Goal: Task Accomplishment & Management: Use online tool/utility

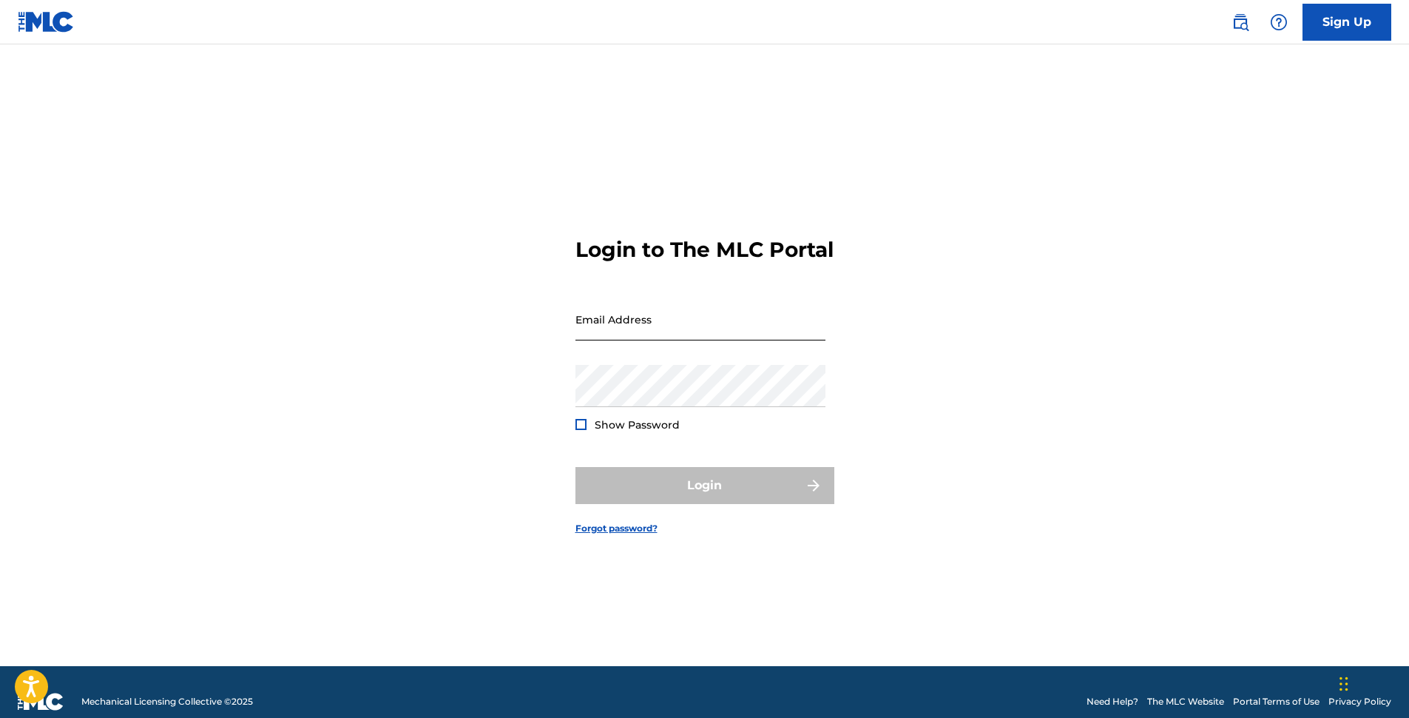
type input "[EMAIL_ADDRESS][DOMAIN_NAME]"
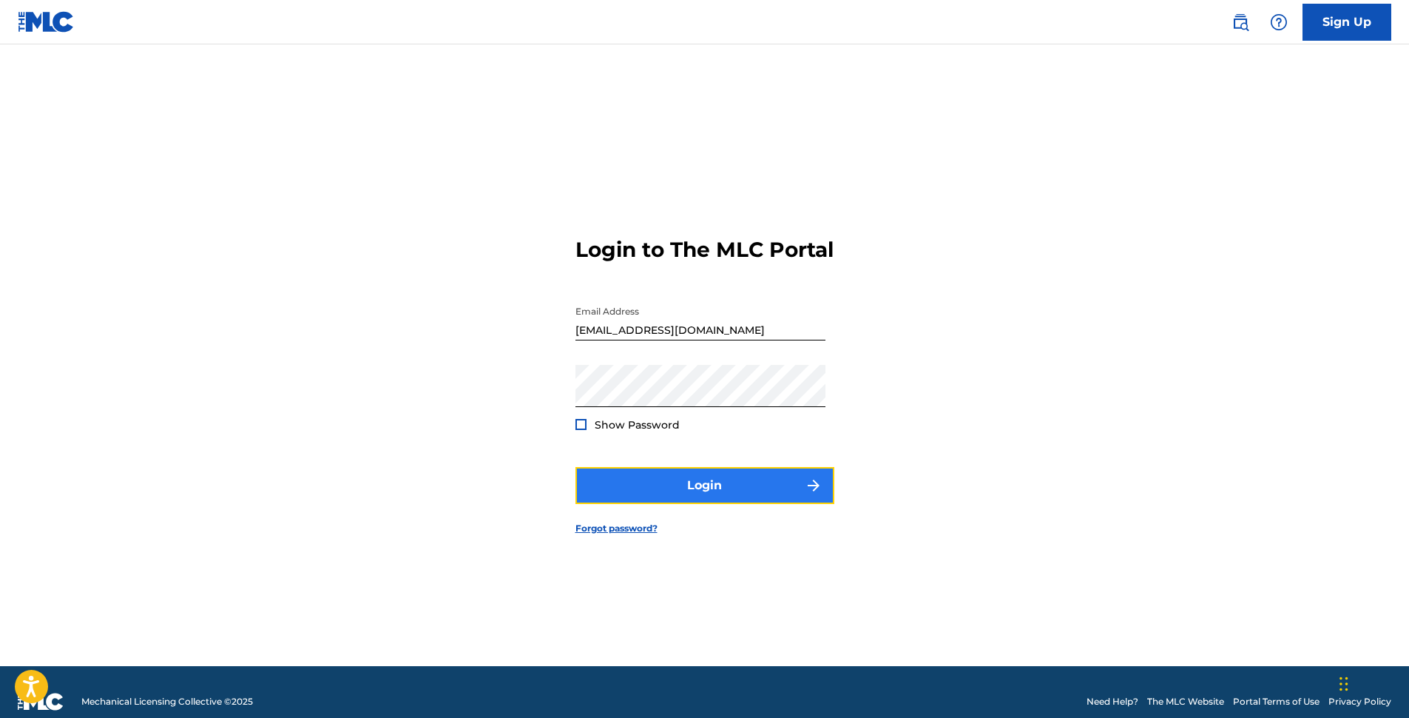
click at [710, 504] on button "Login" at bounding box center [705, 485] width 259 height 37
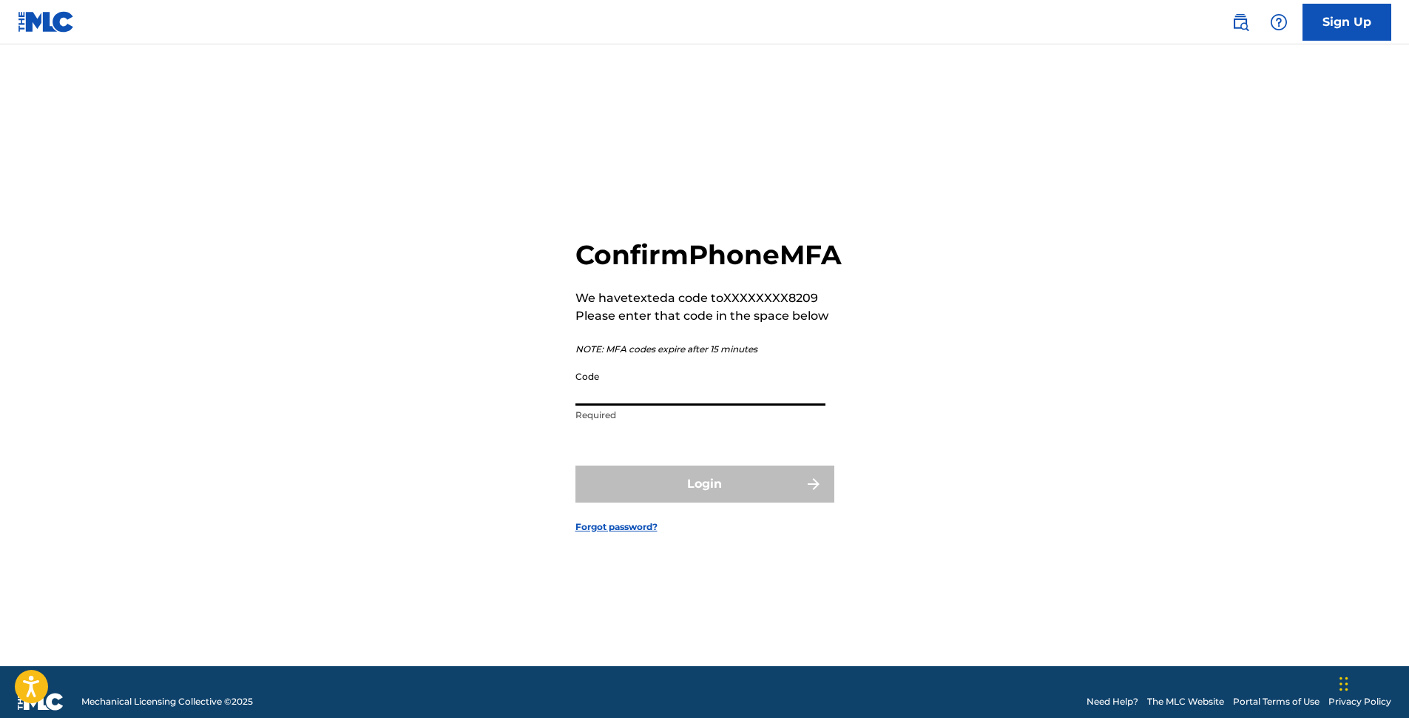
click at [663, 405] on input "Code" at bounding box center [701, 384] width 250 height 42
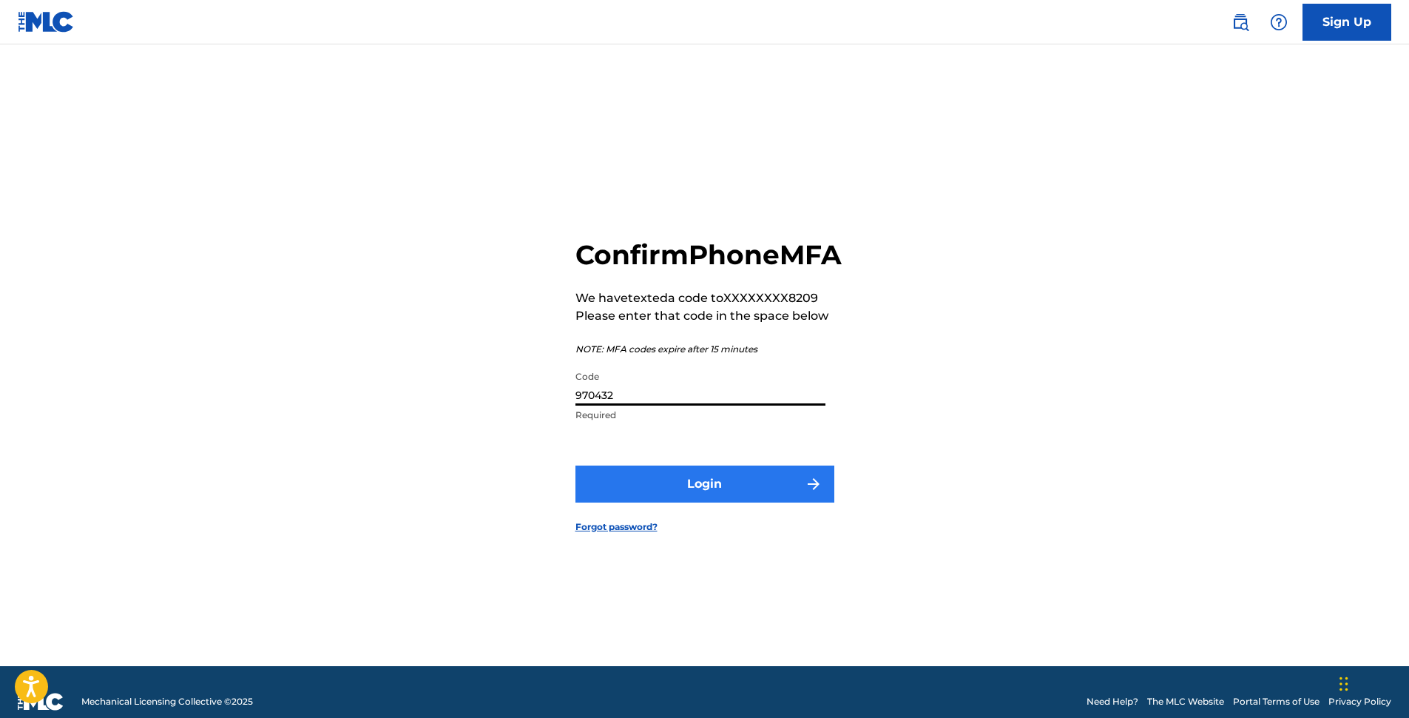
type input "970432"
click at [692, 493] on button "Login" at bounding box center [705, 483] width 259 height 37
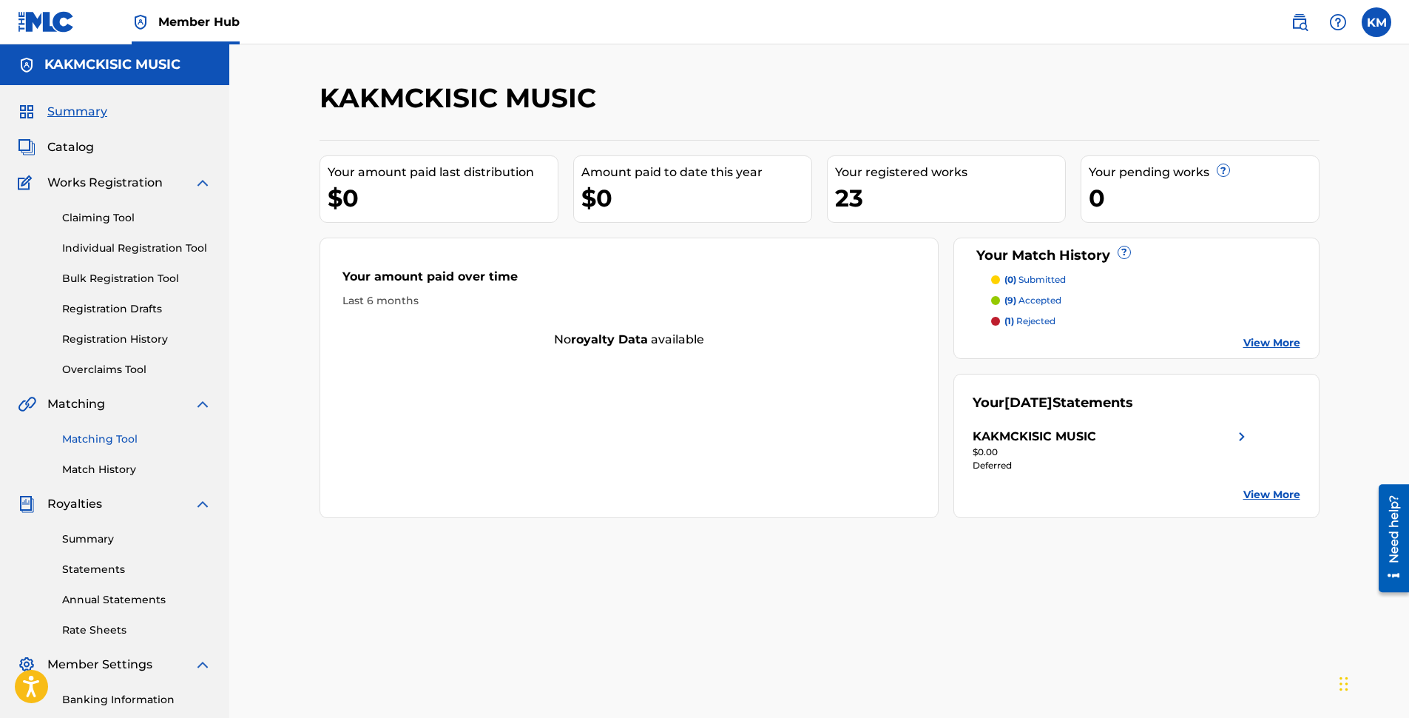
click at [98, 437] on link "Matching Tool" at bounding box center [136, 439] width 149 height 16
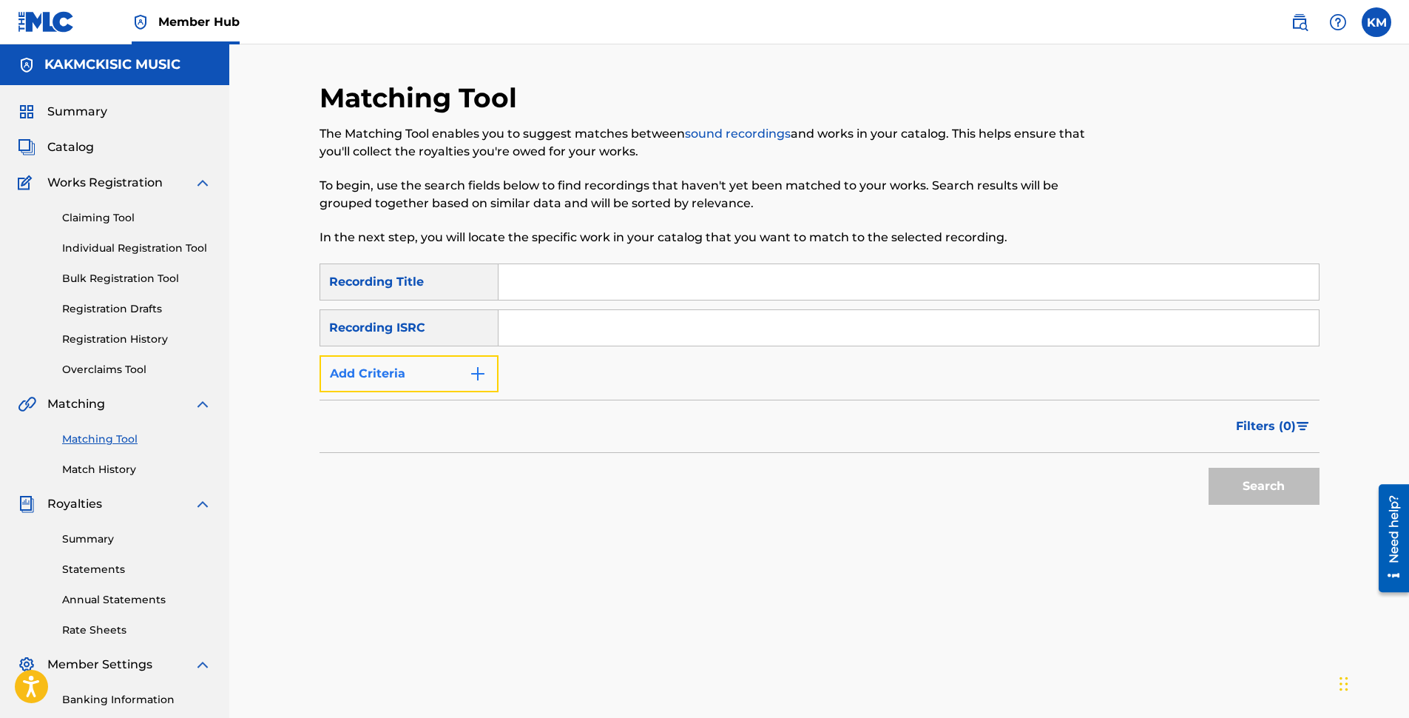
click at [395, 384] on button "Add Criteria" at bounding box center [409, 373] width 179 height 37
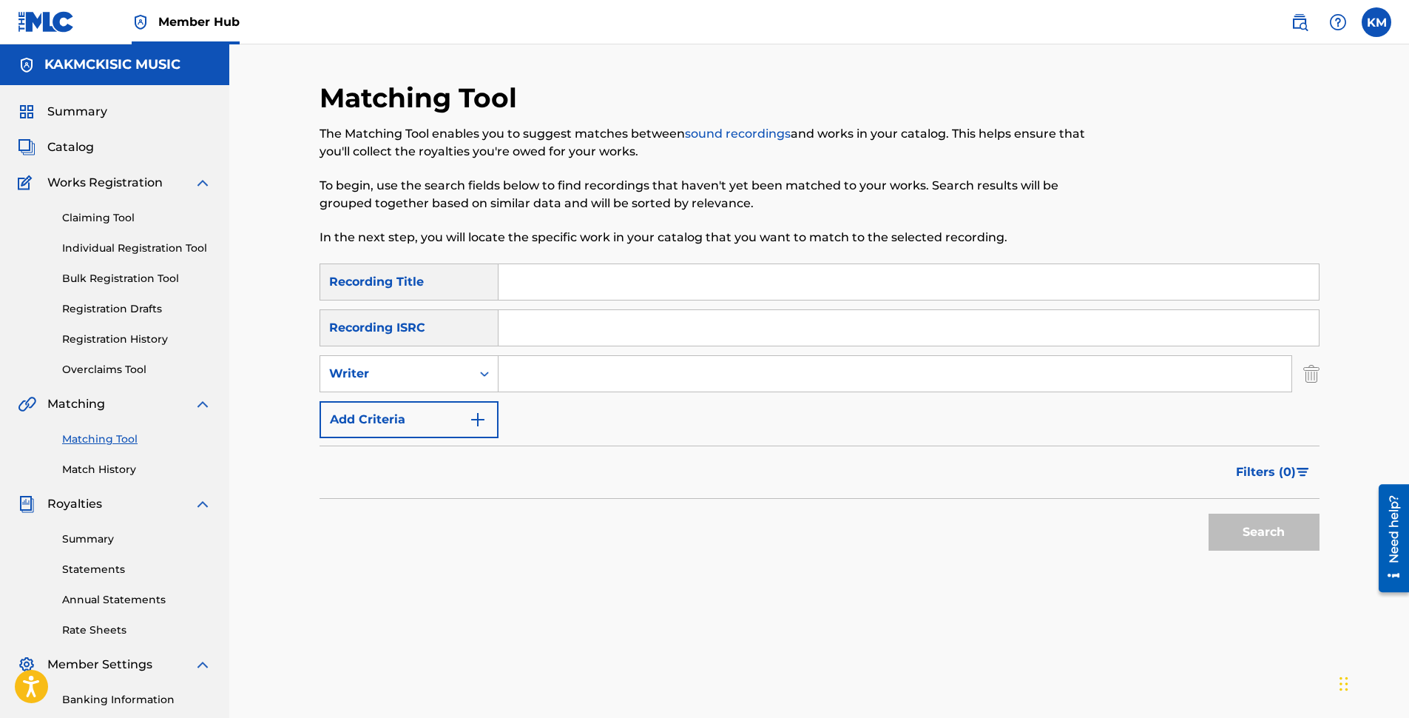
click at [528, 368] on input "Search Form" at bounding box center [895, 374] width 793 height 36
type input "[PERSON_NAME]"
click at [1245, 531] on button "Search" at bounding box center [1264, 531] width 111 height 37
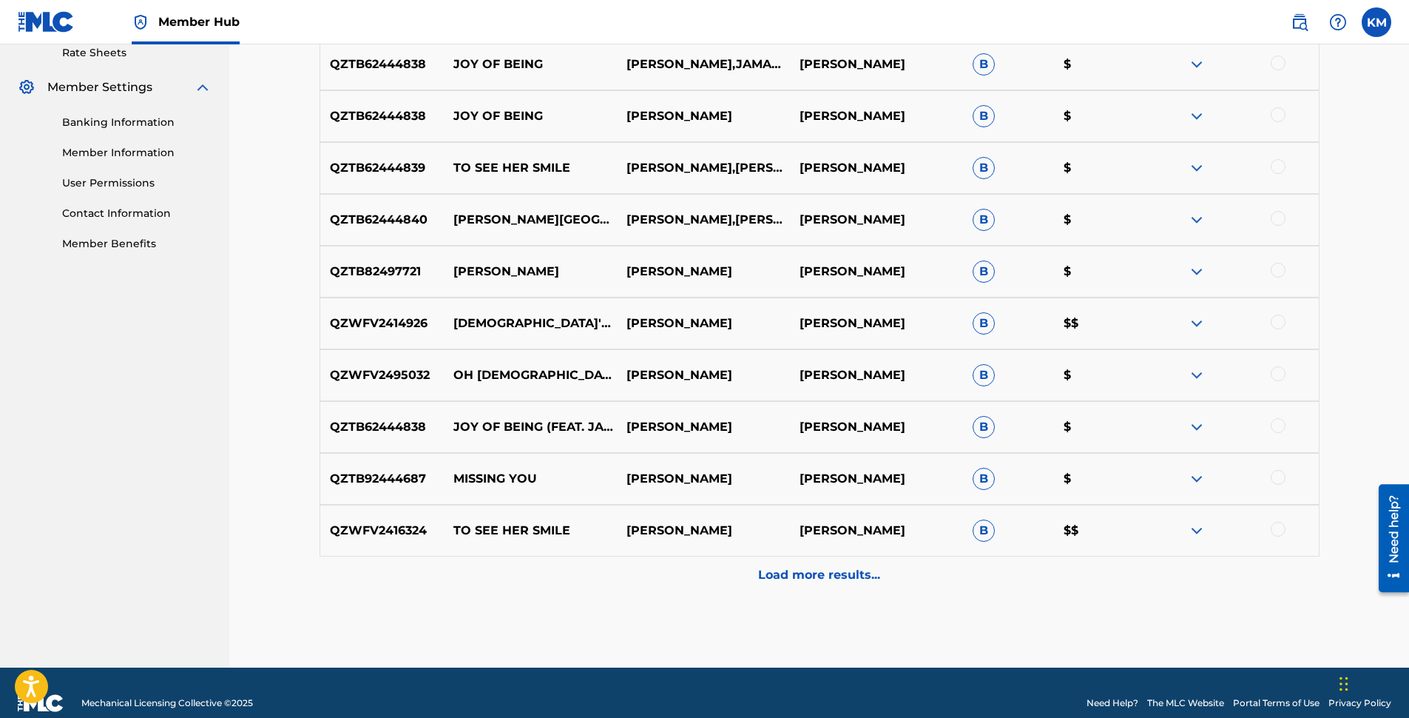
scroll to position [592, 0]
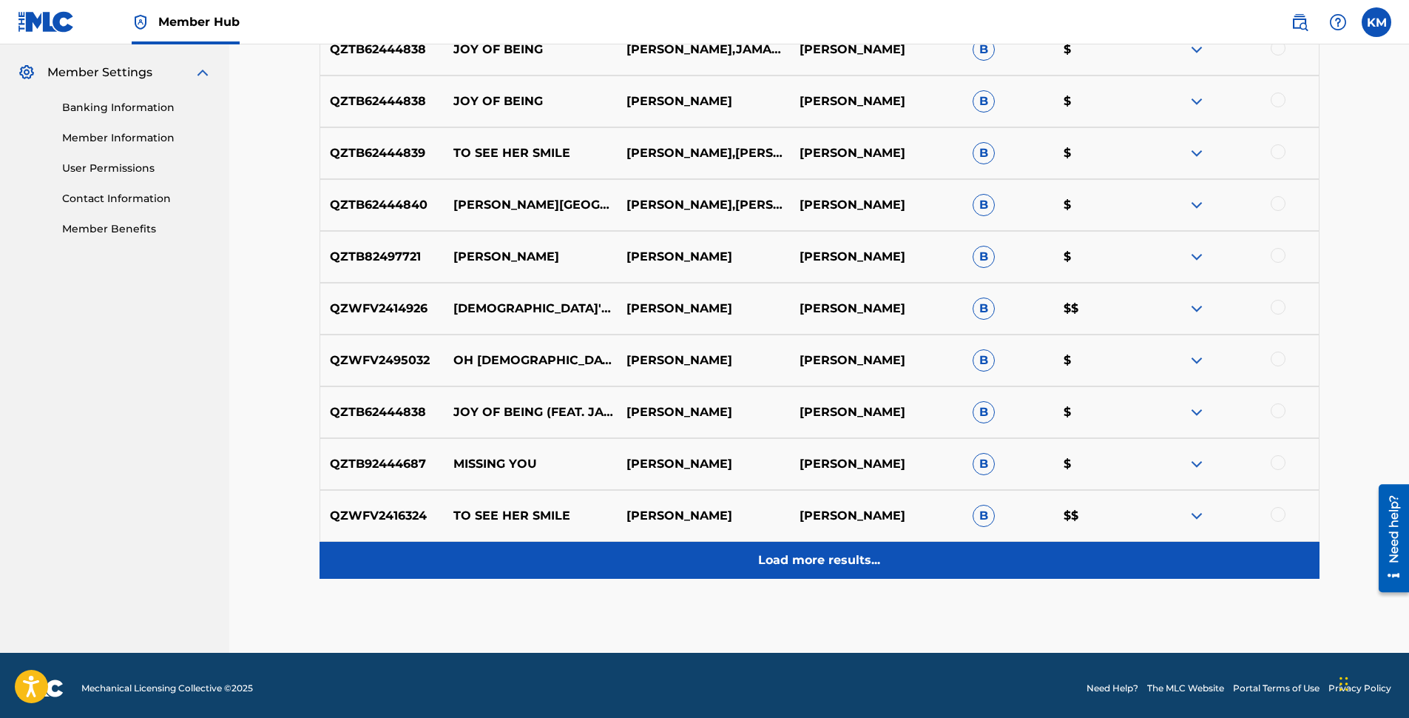
click at [823, 560] on p "Load more results..." at bounding box center [819, 560] width 122 height 18
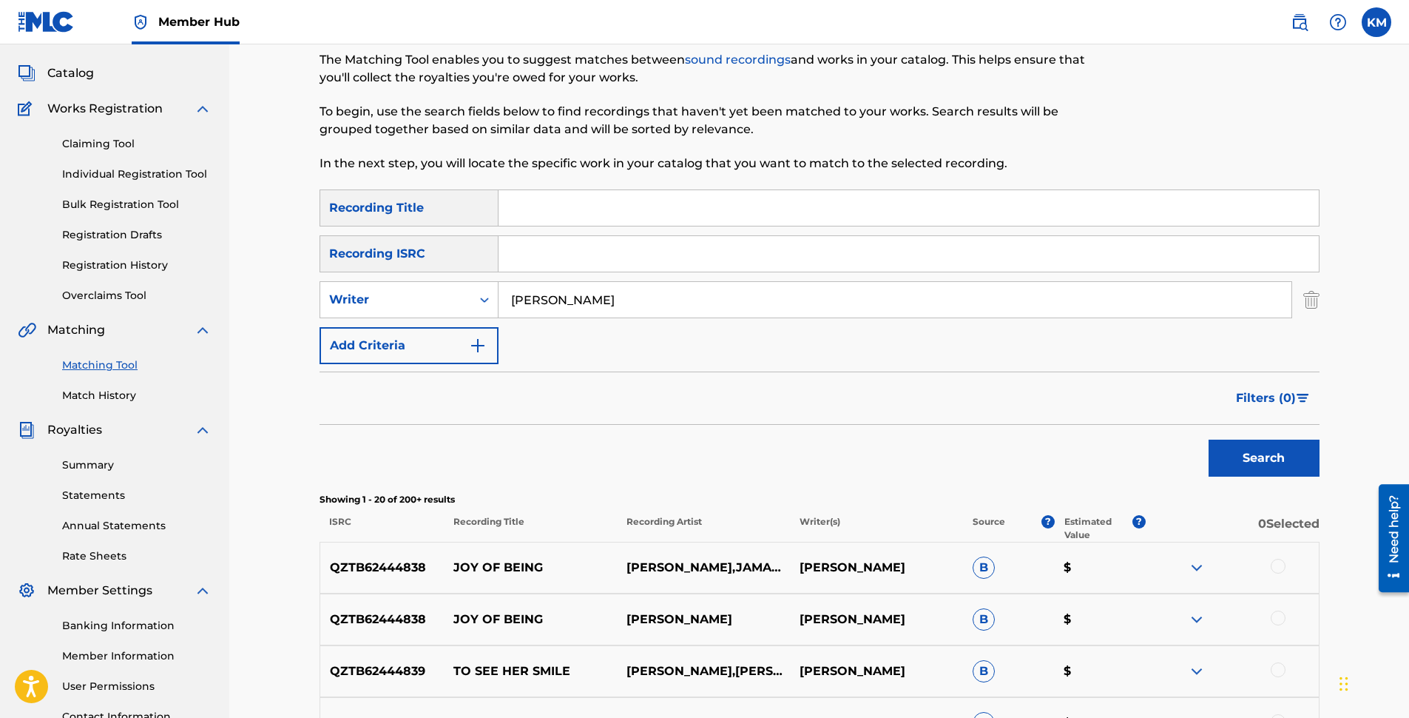
scroll to position [0, 0]
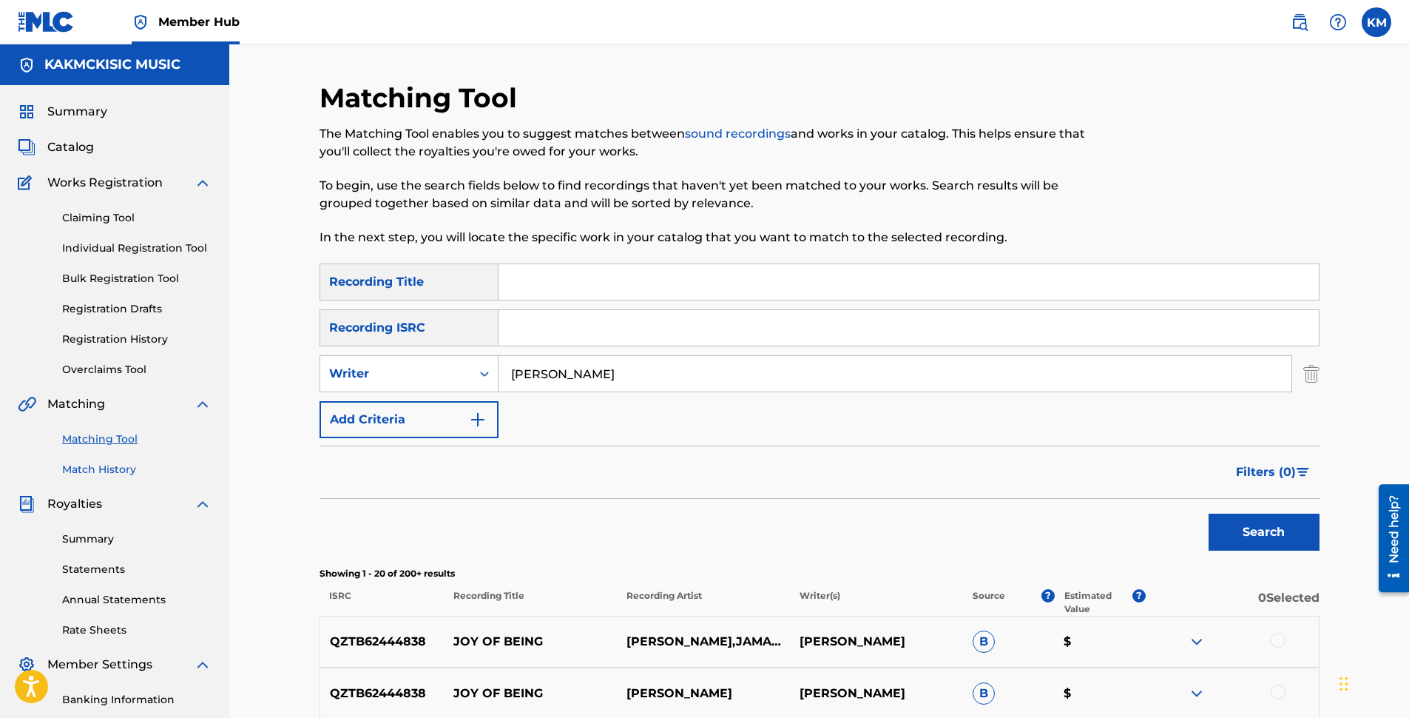
click at [98, 471] on link "Match History" at bounding box center [136, 470] width 149 height 16
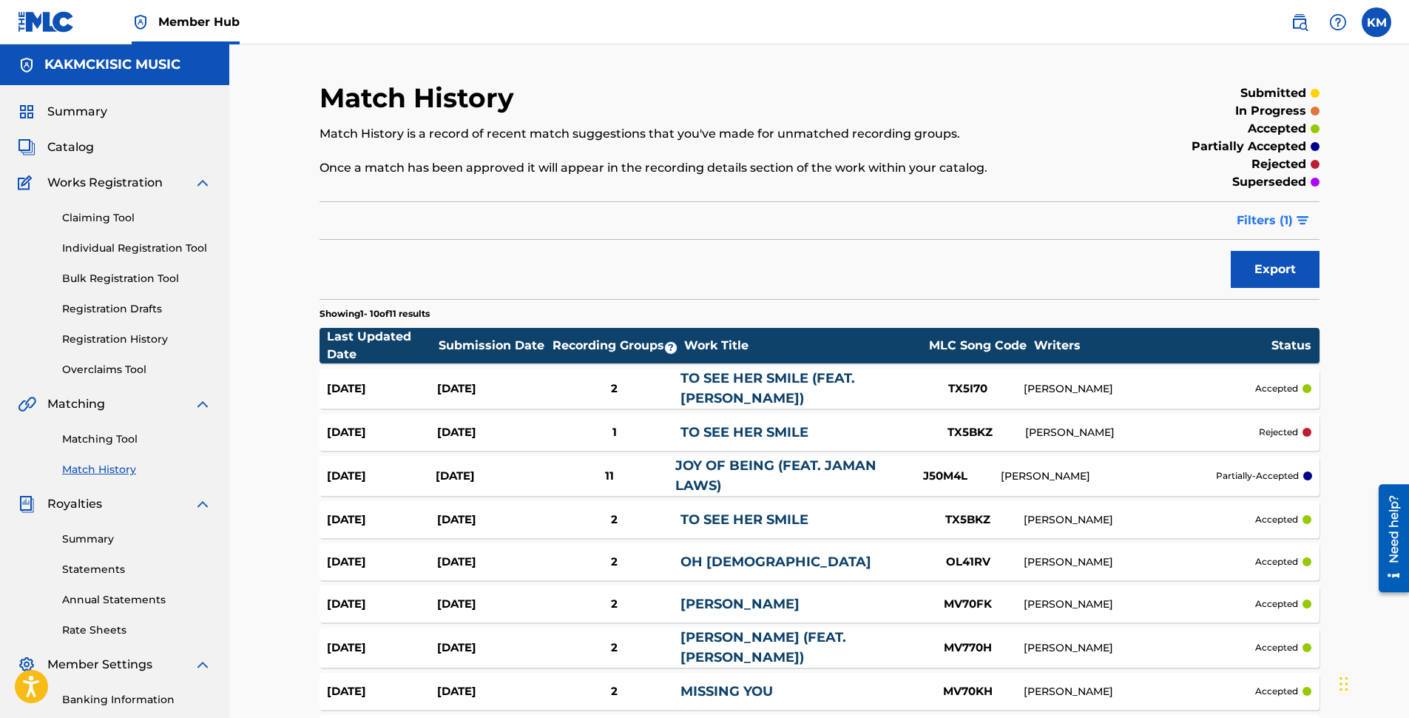
click at [1304, 220] on img "submit" at bounding box center [1303, 220] width 13 height 9
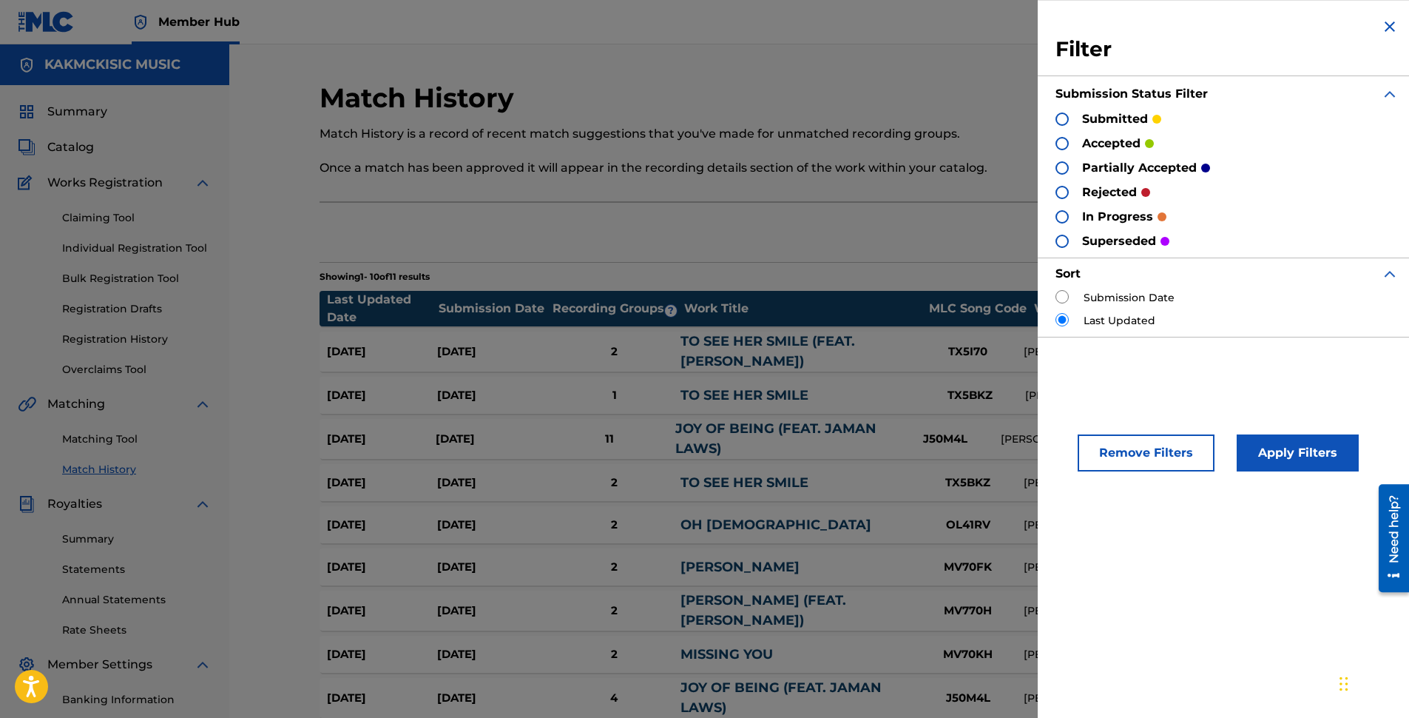
click at [1062, 145] on div at bounding box center [1062, 143] width 13 height 13
click at [1270, 456] on button "Apply Filters" at bounding box center [1298, 452] width 122 height 37
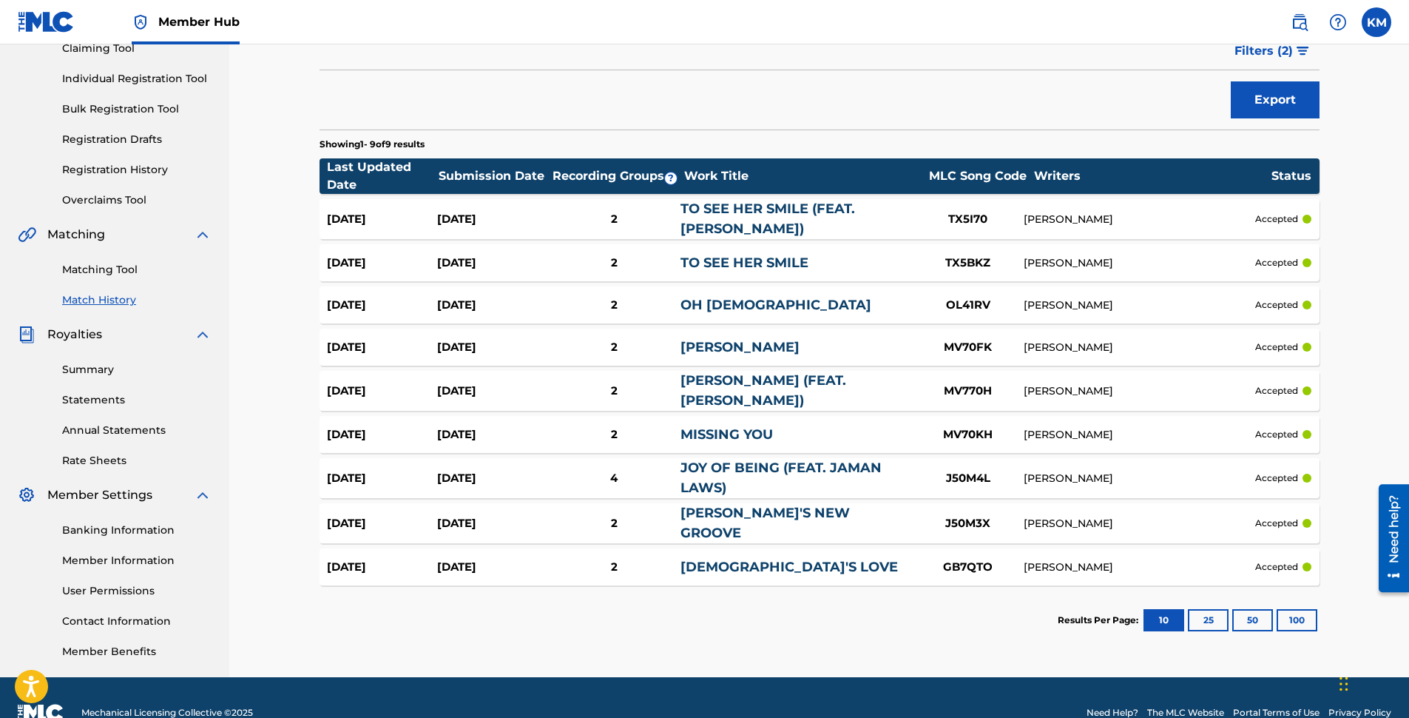
scroll to position [200, 0]
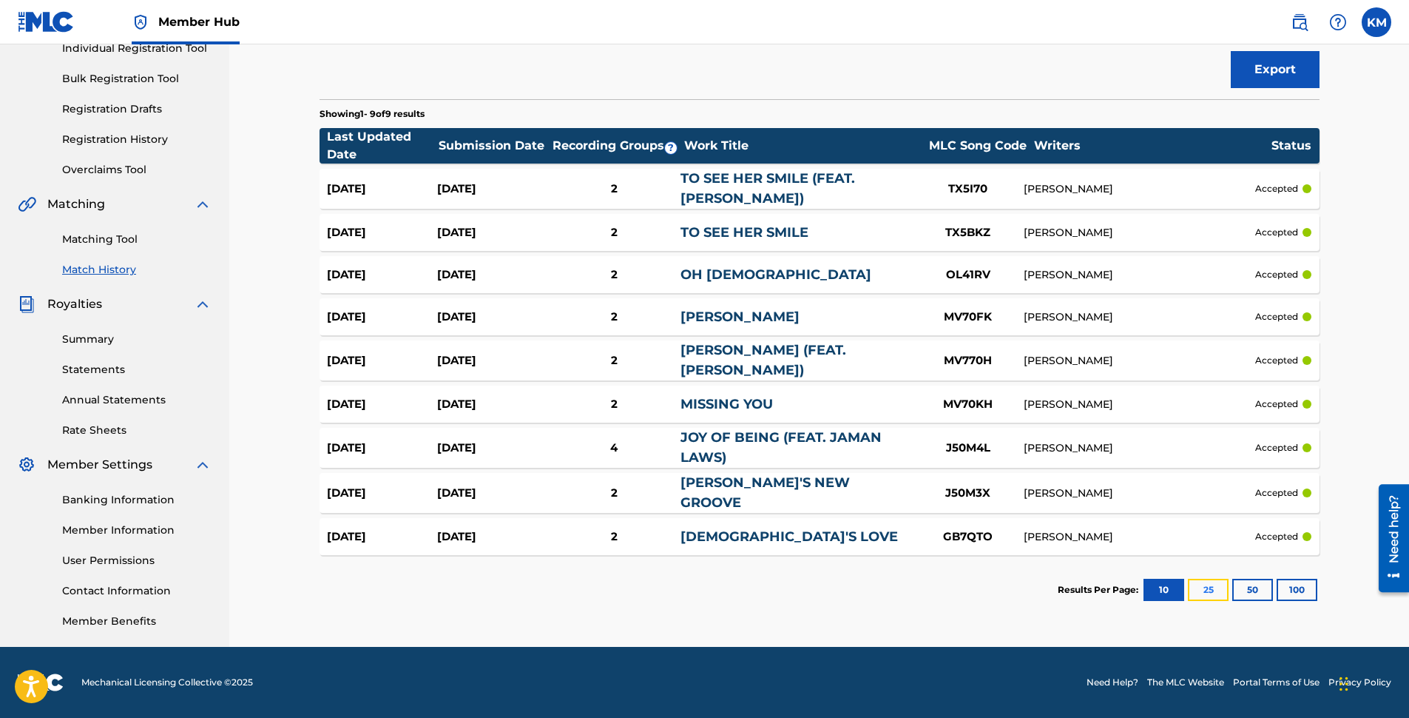
click at [1215, 588] on button "25" at bounding box center [1208, 590] width 41 height 22
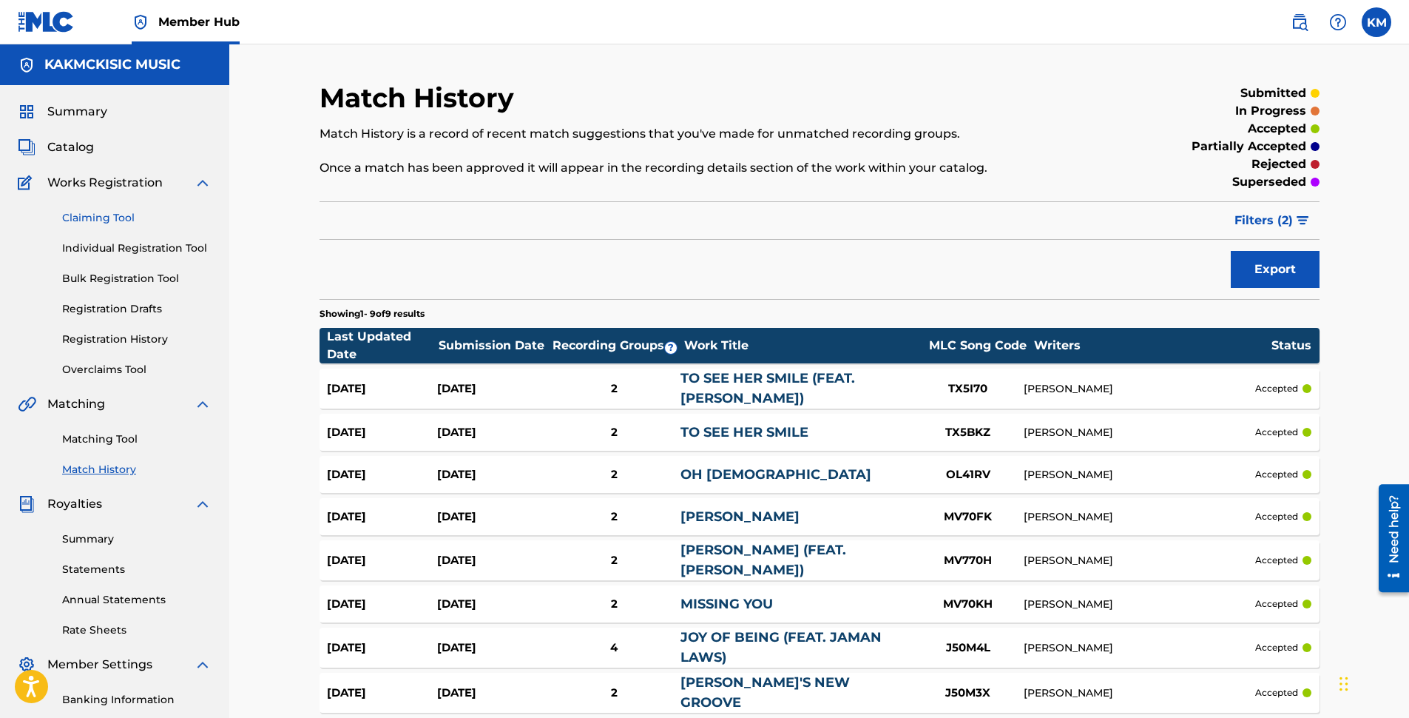
click at [91, 212] on link "Claiming Tool" at bounding box center [136, 218] width 149 height 16
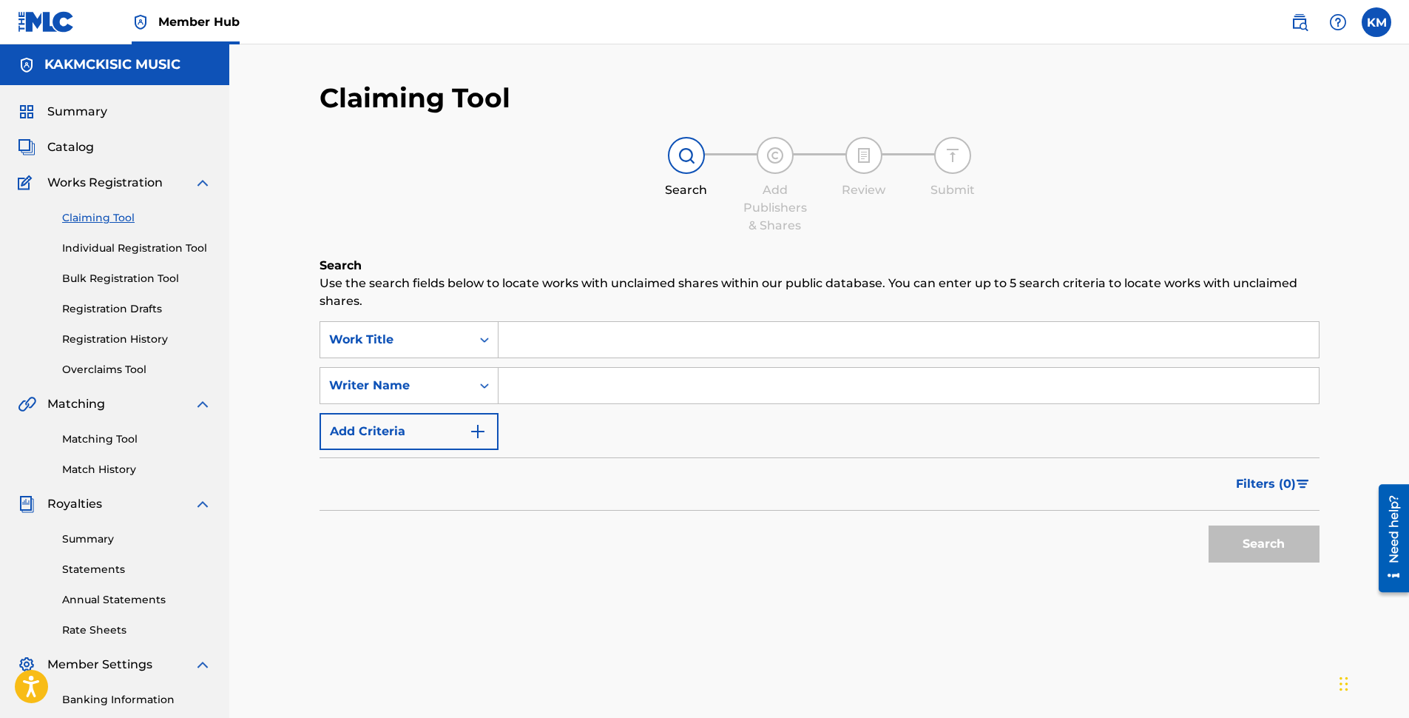
click at [524, 382] on input "Search Form" at bounding box center [909, 386] width 820 height 36
type input "[PERSON_NAME]"
click at [1252, 548] on button "Search" at bounding box center [1264, 543] width 111 height 37
drag, startPoint x: 619, startPoint y: 388, endPoint x: 502, endPoint y: 391, distance: 117.7
click at [502, 391] on input "[PERSON_NAME]" at bounding box center [909, 386] width 820 height 36
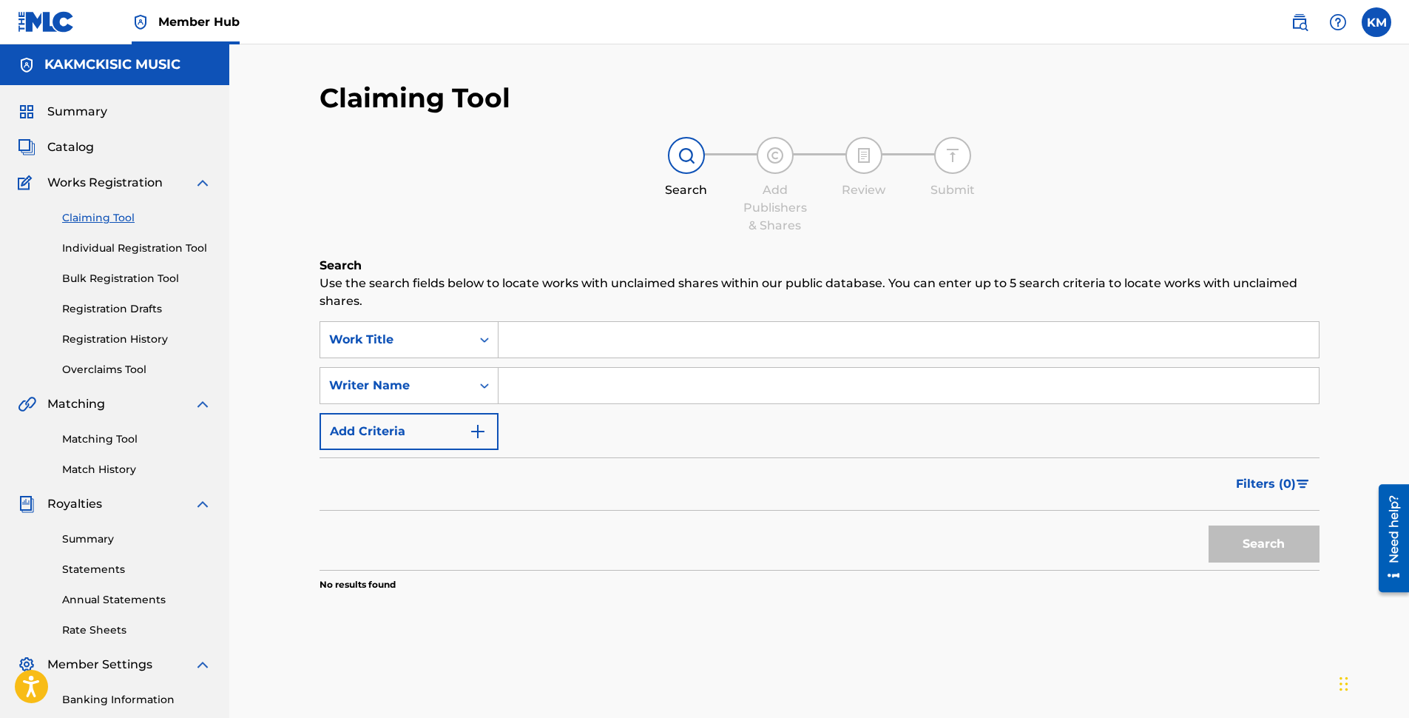
click at [520, 340] on input "Search Form" at bounding box center [909, 340] width 820 height 36
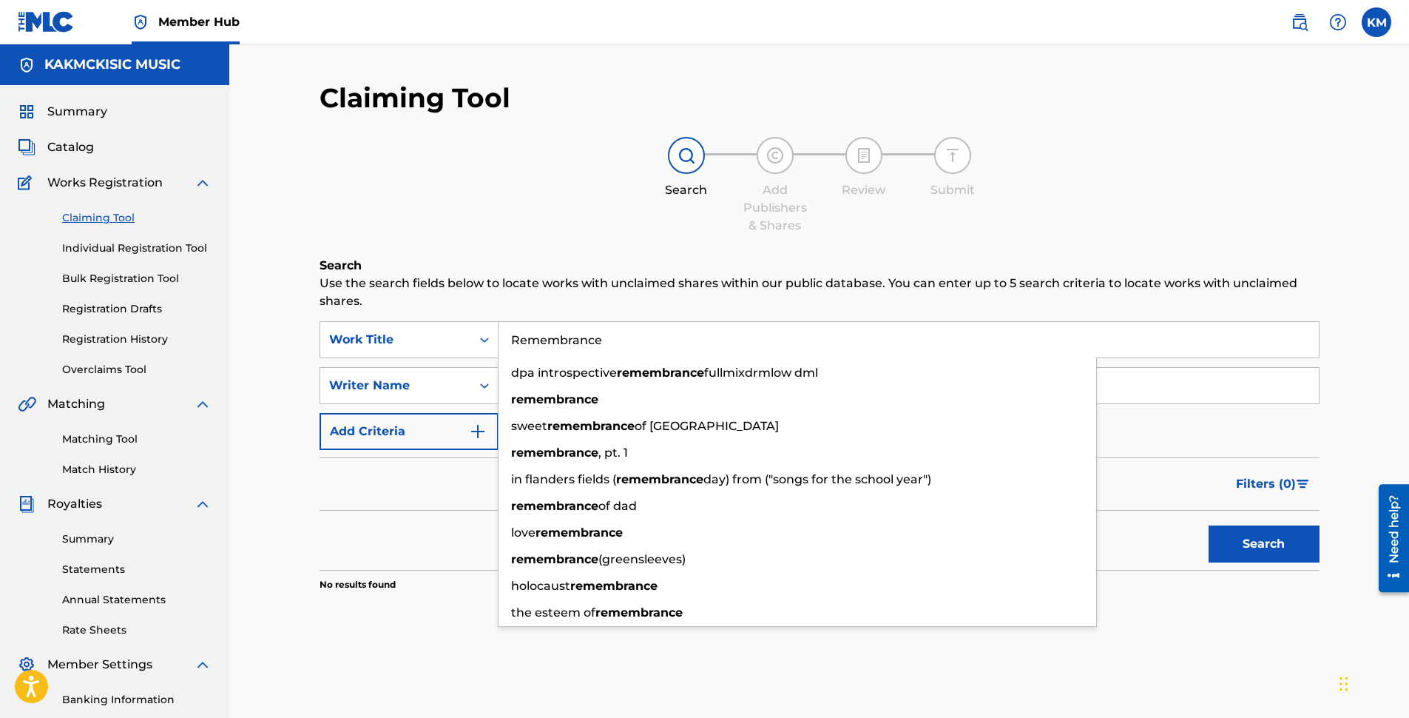
click at [529, 343] on input "Remembrance" at bounding box center [909, 340] width 820 height 36
click at [621, 334] on input "Remembrance" at bounding box center [909, 340] width 820 height 36
click at [551, 397] on strong "remembrance" at bounding box center [554, 399] width 87 height 14
type input "remembrance"
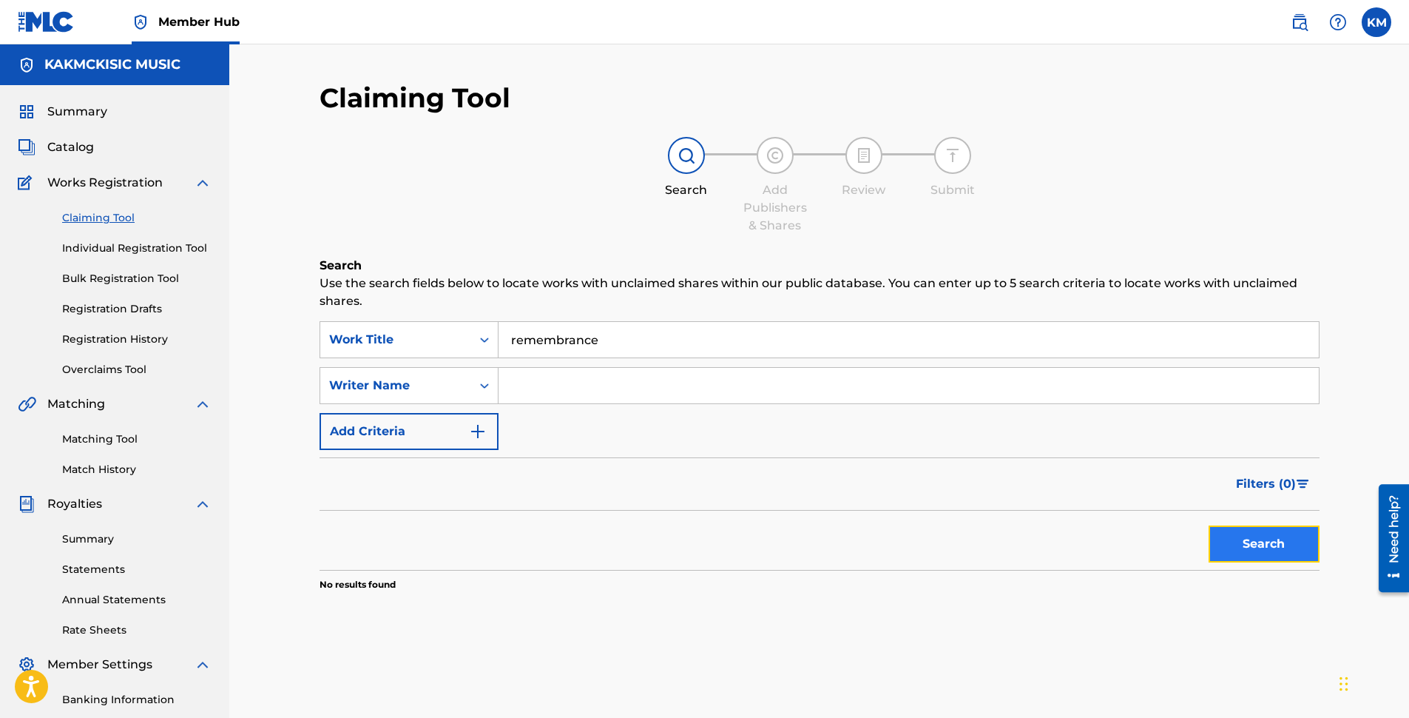
click at [1281, 543] on button "Search" at bounding box center [1264, 543] width 111 height 37
click at [289, 220] on div "Claiming Tool Search Add Publishers & Shares Review Submit Search Use the searc…" at bounding box center [819, 445] width 1180 height 802
